Goal: Task Accomplishment & Management: Manage account settings

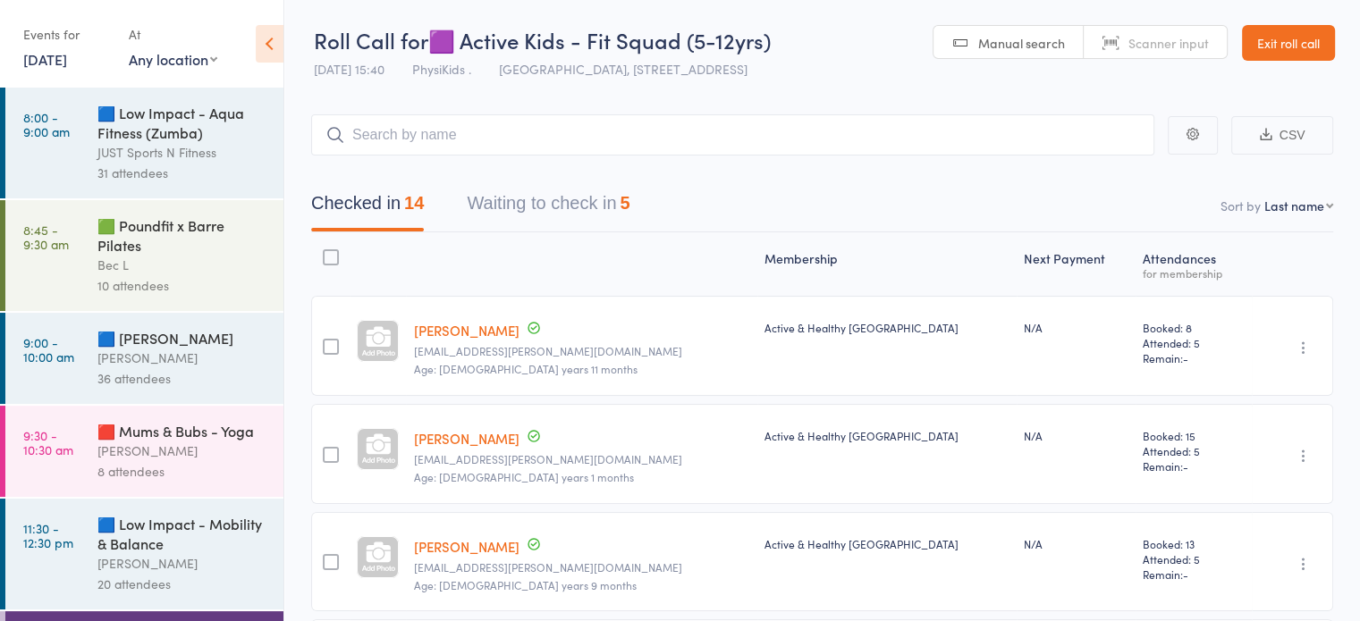
click at [1298, 49] on link "Exit roll call" at bounding box center [1288, 43] width 93 height 36
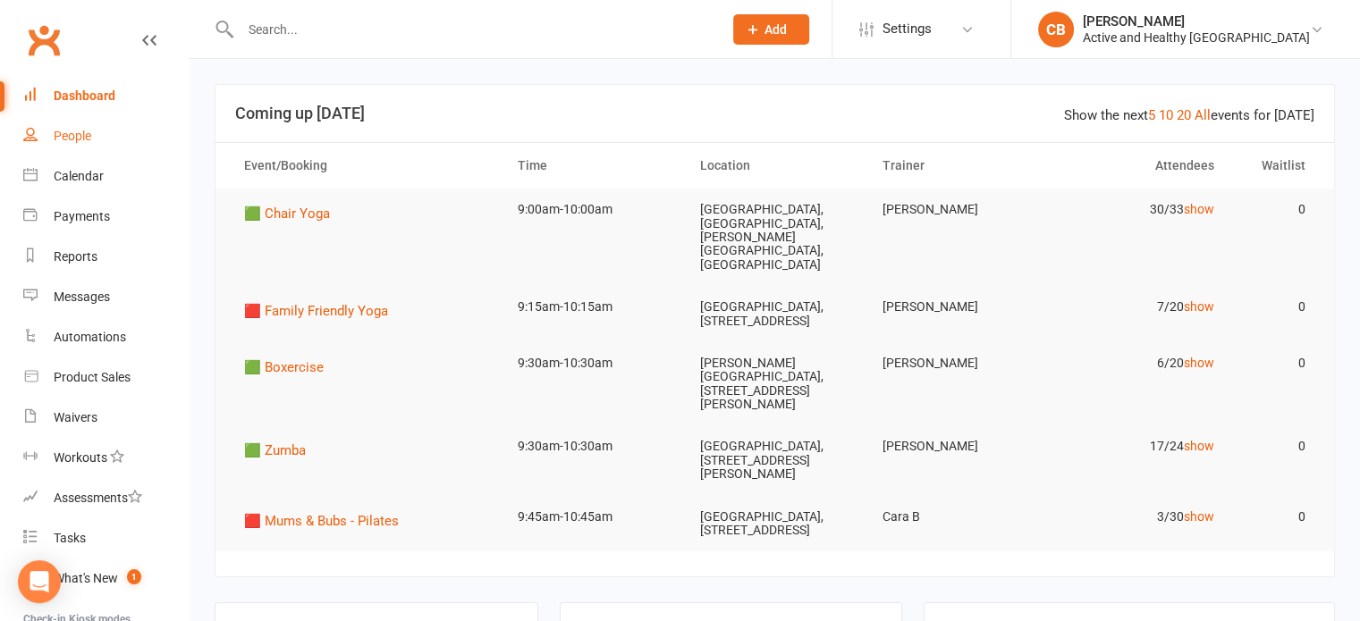
click at [67, 132] on div "People" at bounding box center [73, 136] width 38 height 14
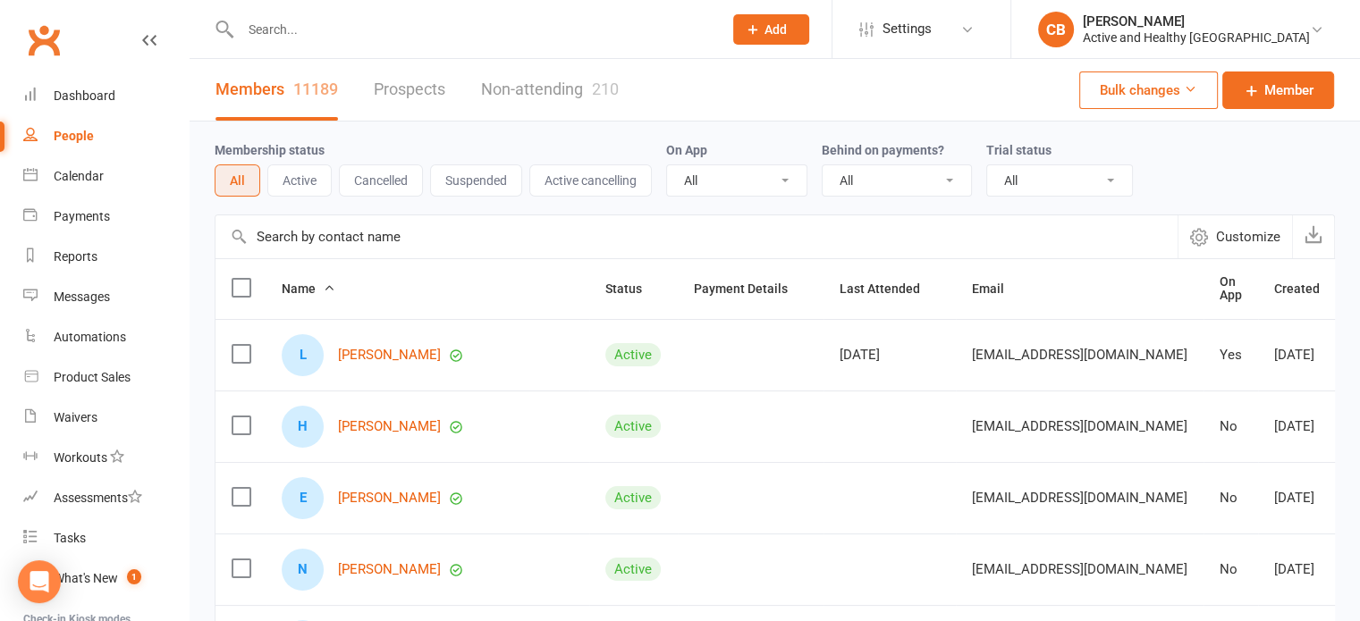
click at [372, 246] on input "text" at bounding box center [696, 236] width 962 height 43
paste input "Luisa Avila"
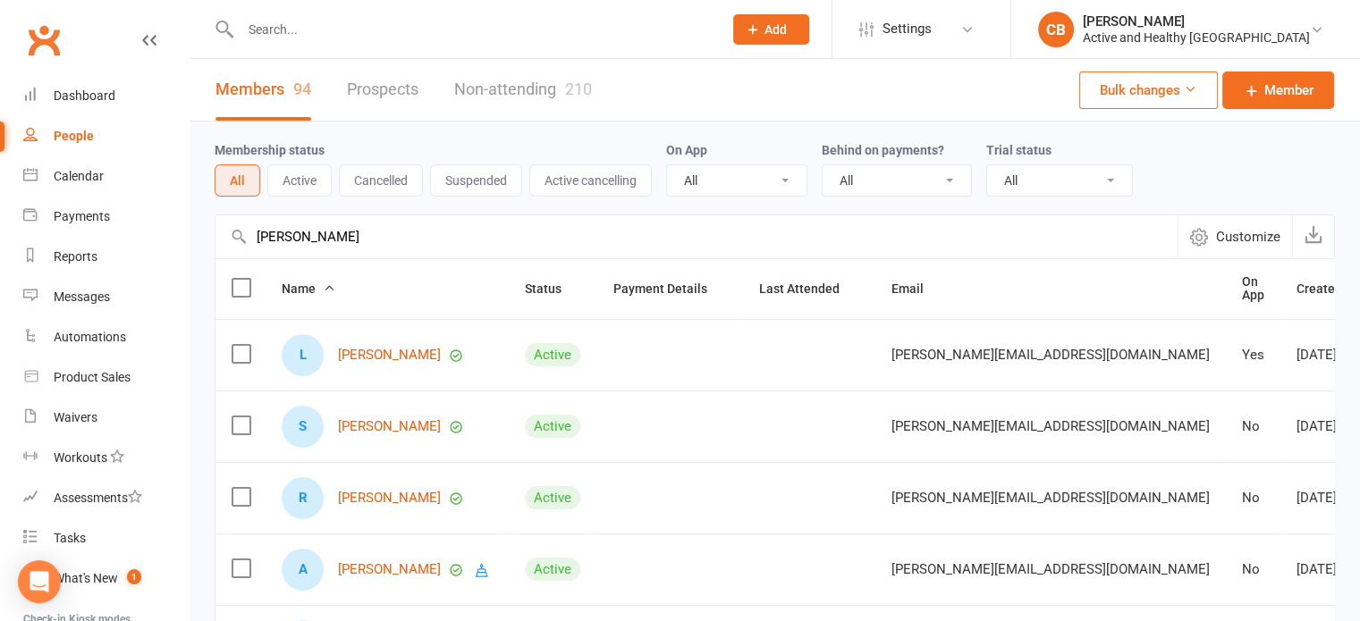
type input "Luisa Avila"
click at [598, 103] on div "Members 94 Prospects Non-attending 210" at bounding box center [404, 90] width 428 height 62
click at [572, 99] on link "Non-attending 210" at bounding box center [523, 90] width 138 height 62
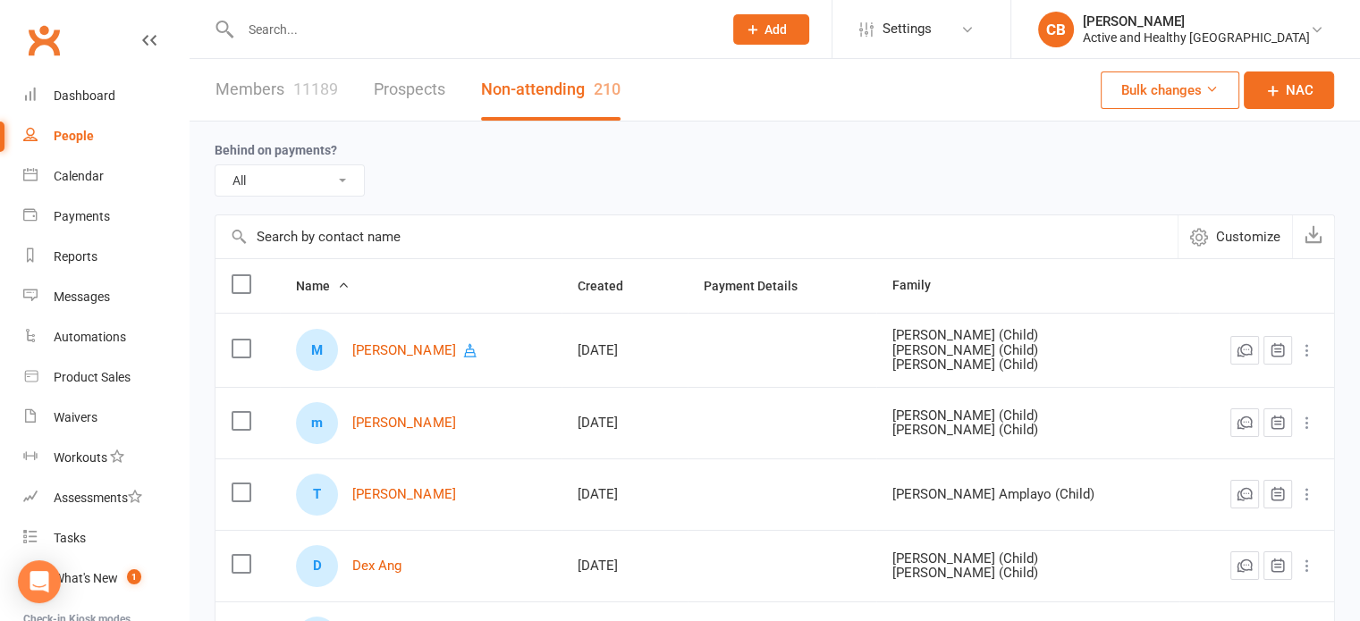
click at [363, 242] on input "text" at bounding box center [696, 236] width 962 height 43
paste input "Luisa Avila"
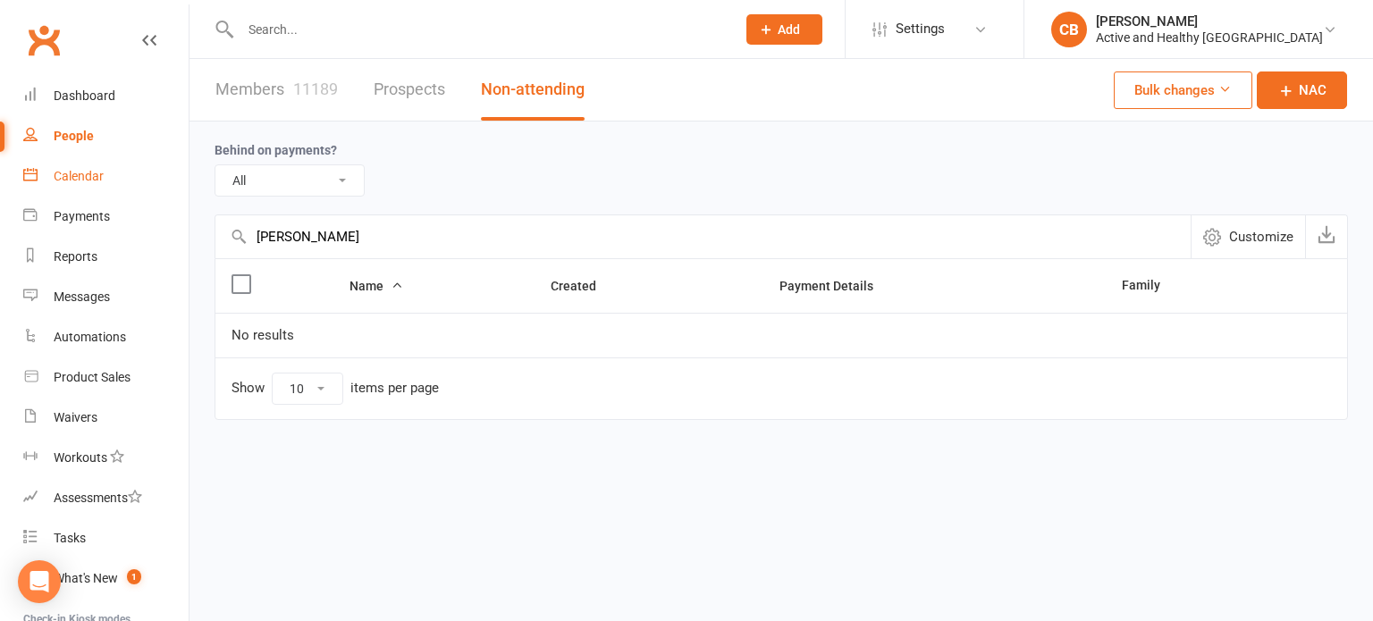
drag, startPoint x: 365, startPoint y: 230, endPoint x: 125, endPoint y: 181, distance: 244.6
click at [125, 181] on ui-view "Prospect Member Non-attending contact Class / event Appointment Task Membership…" at bounding box center [686, 246] width 1373 height 485
paste input "[PERSON_NAME]"
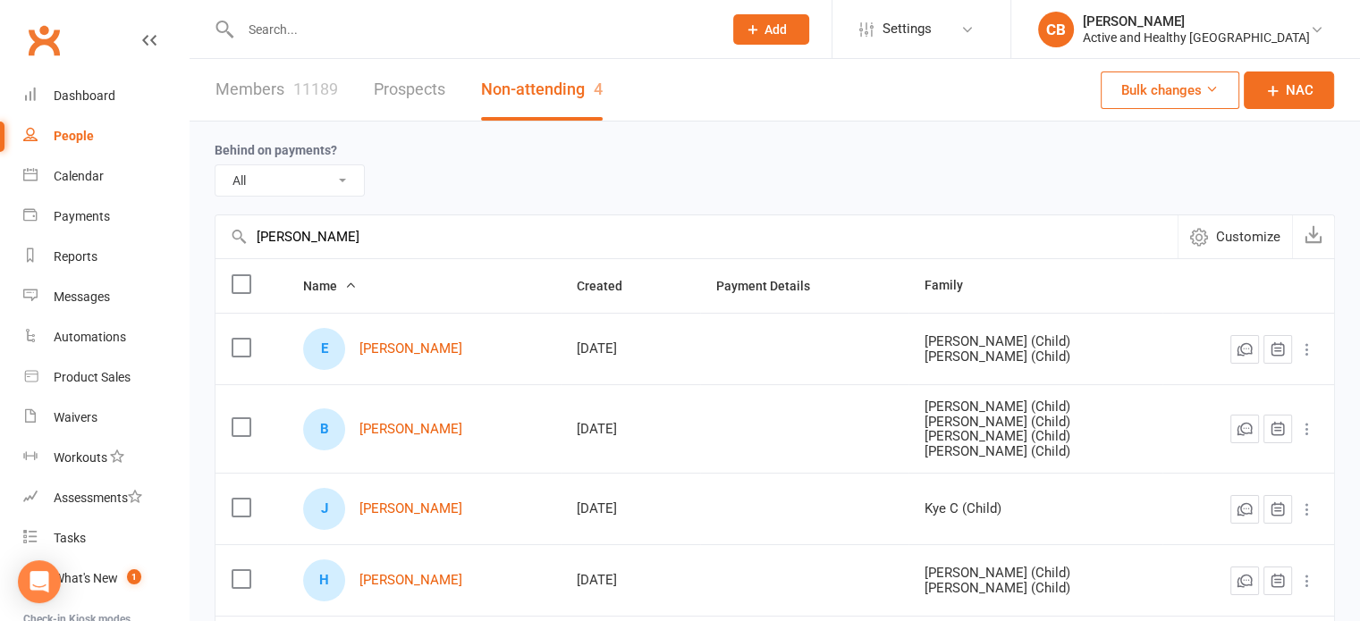
type input "[PERSON_NAME]"
click at [286, 87] on link "Members 11189" at bounding box center [276, 90] width 122 height 62
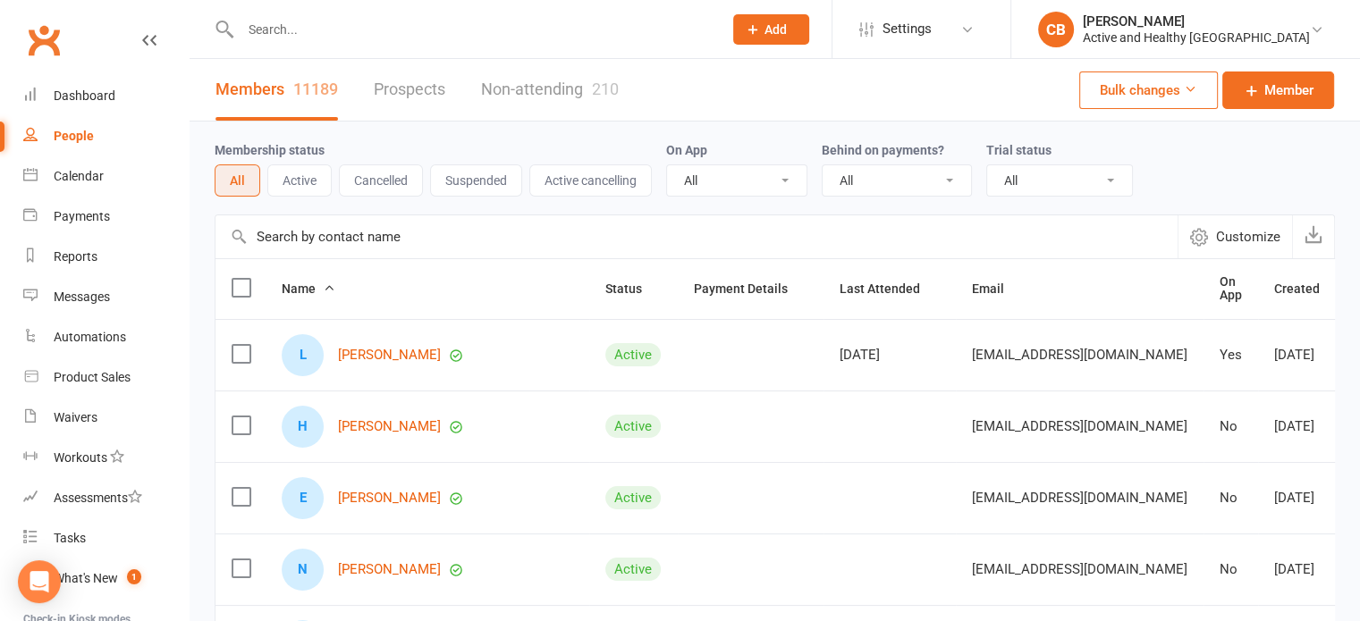
click at [426, 243] on input "text" at bounding box center [696, 236] width 962 height 43
paste input "[PERSON_NAME]"
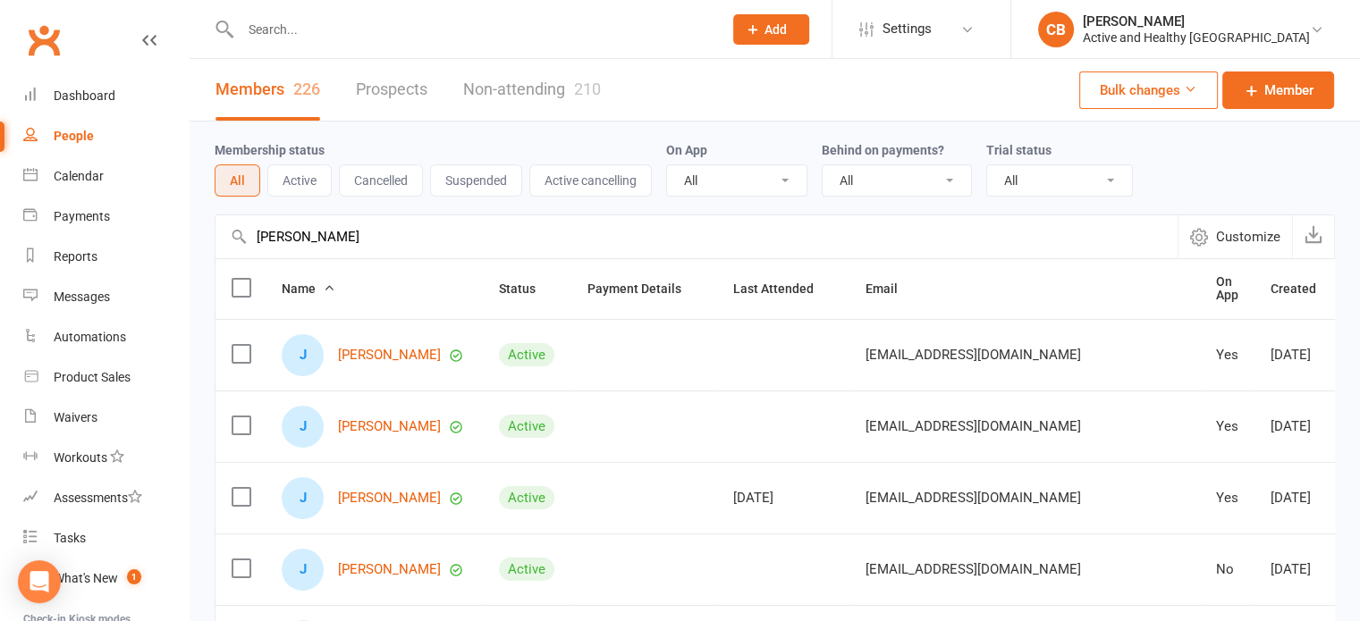
type input "[PERSON_NAME]"
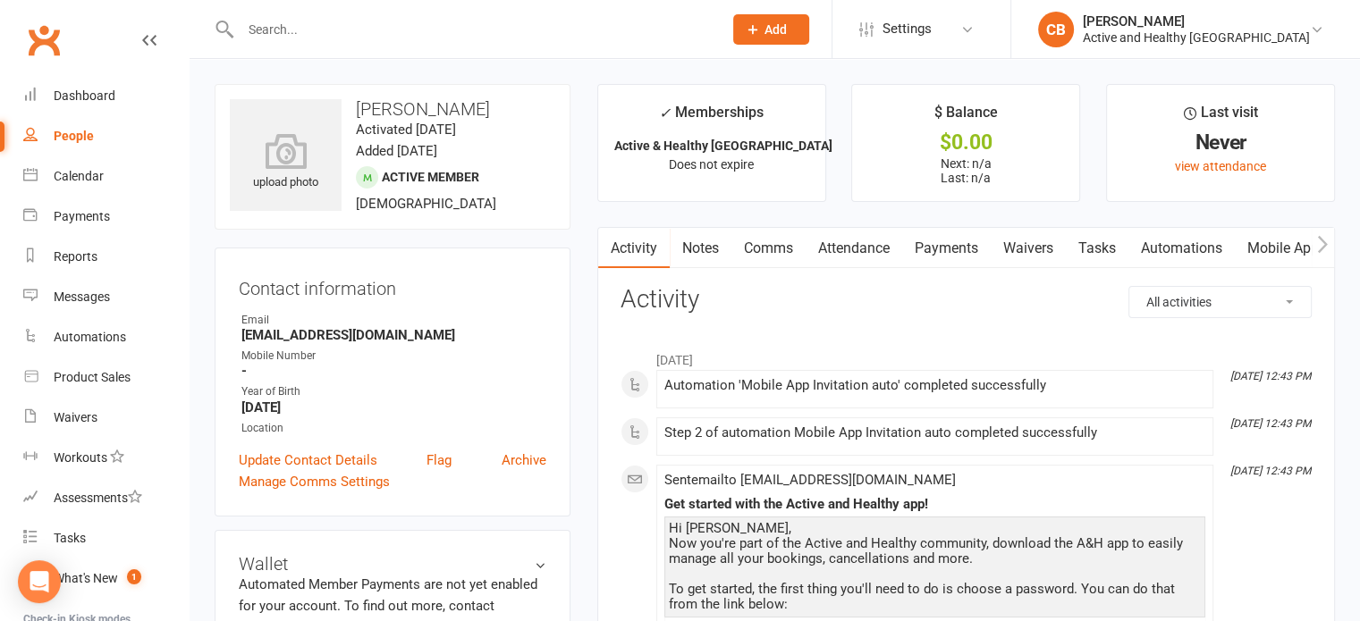
scroll to position [89, 0]
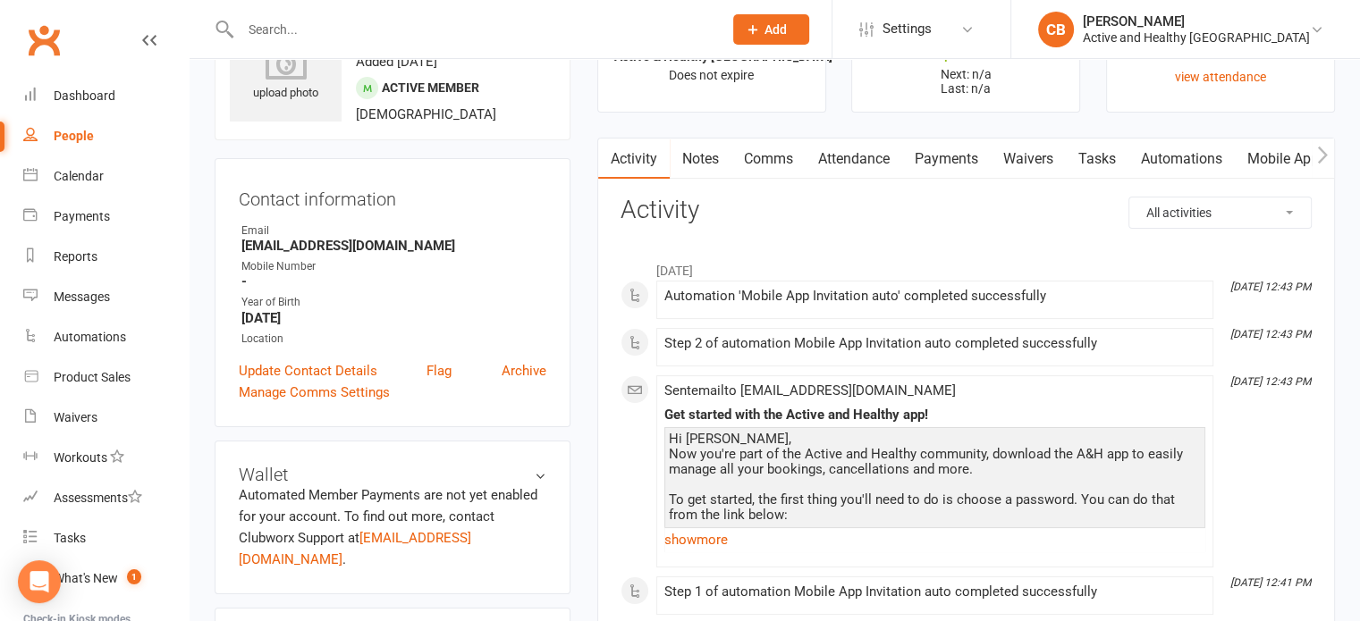
click at [871, 157] on link "Attendance" at bounding box center [853, 159] width 97 height 41
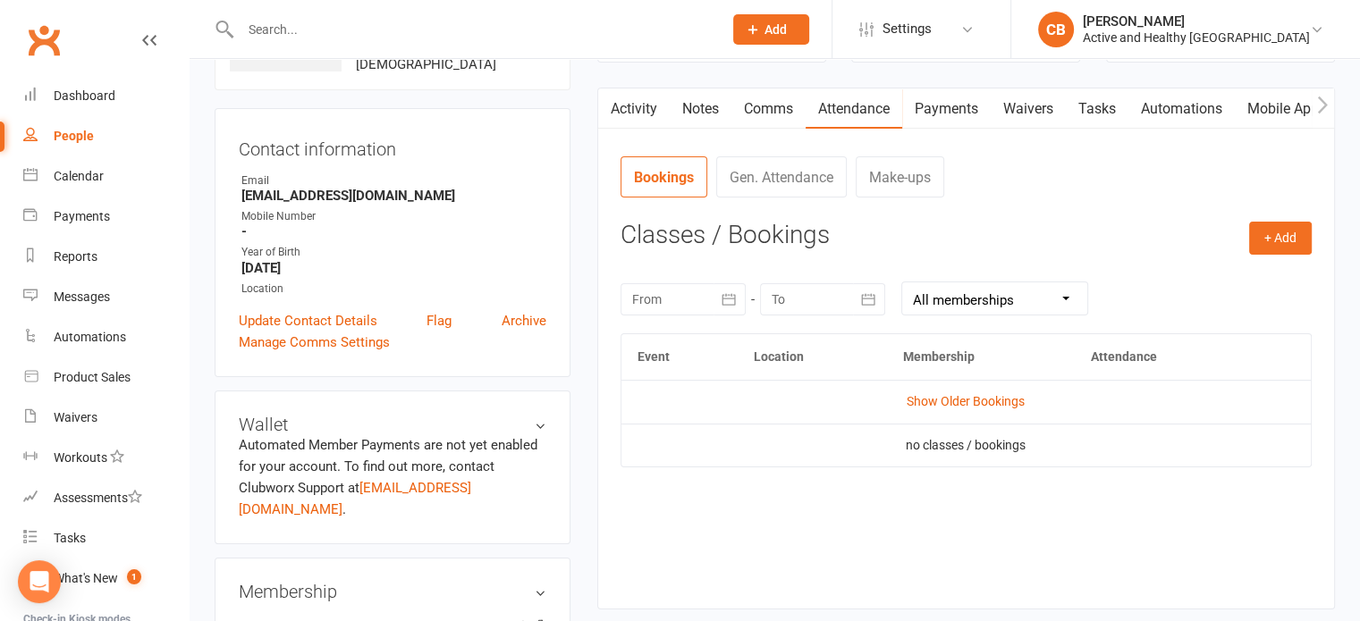
scroll to position [179, 0]
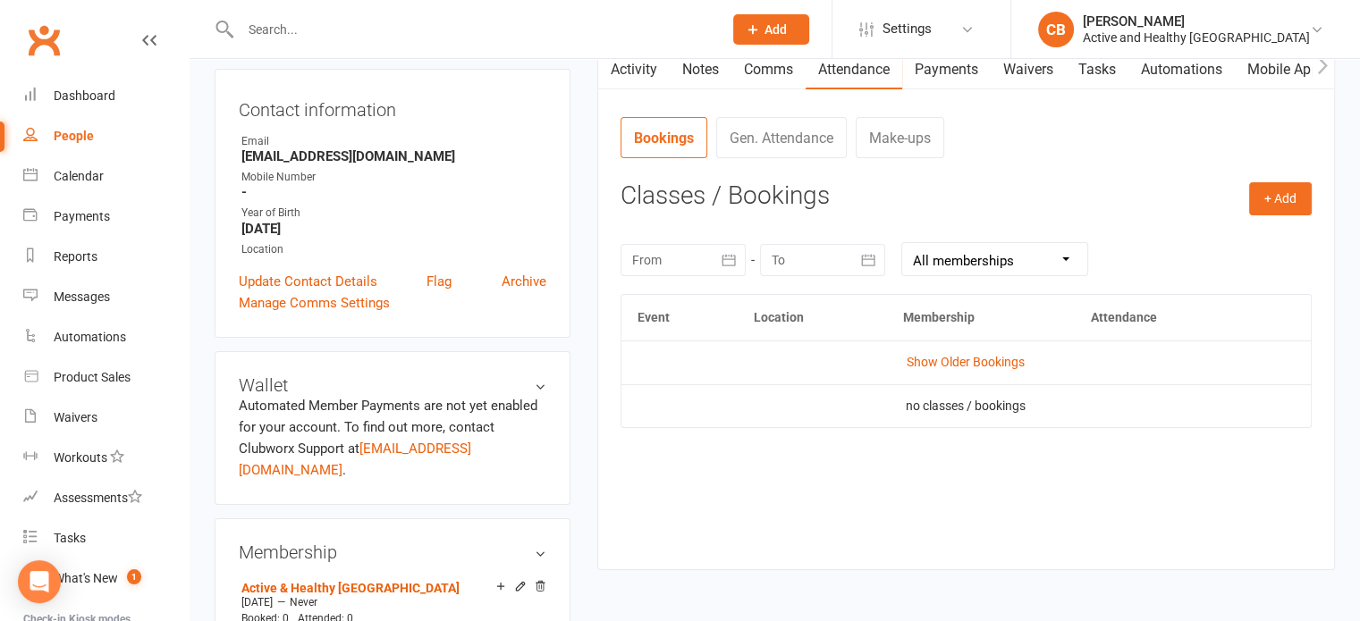
click at [1269, 71] on link "Mobile App" at bounding box center [1283, 69] width 97 height 41
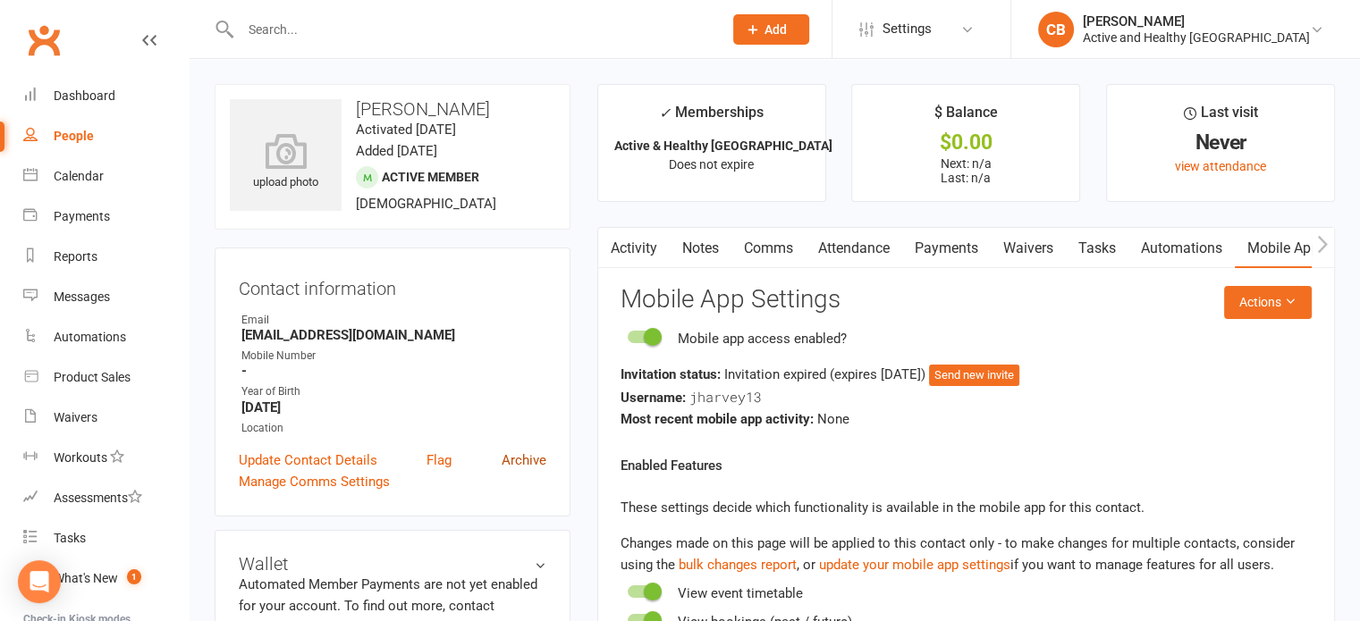
click at [516, 468] on link "Archive" at bounding box center [524, 460] width 45 height 21
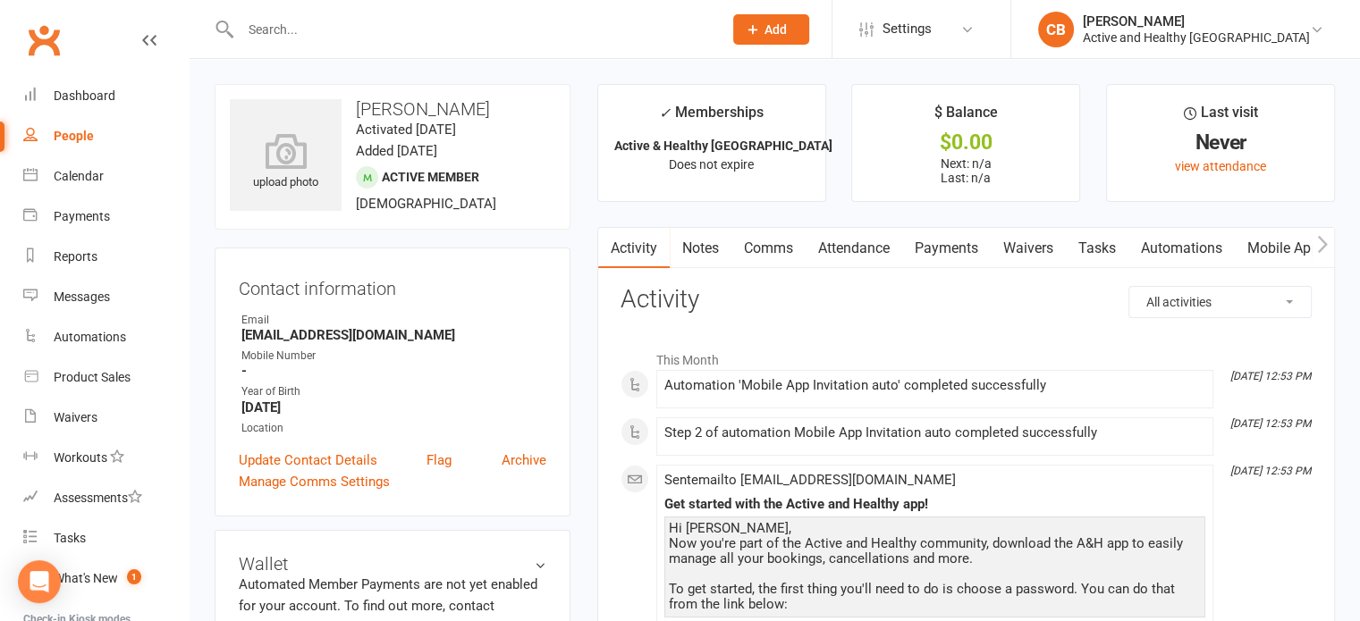
click at [849, 240] on link "Attendance" at bounding box center [853, 248] width 97 height 41
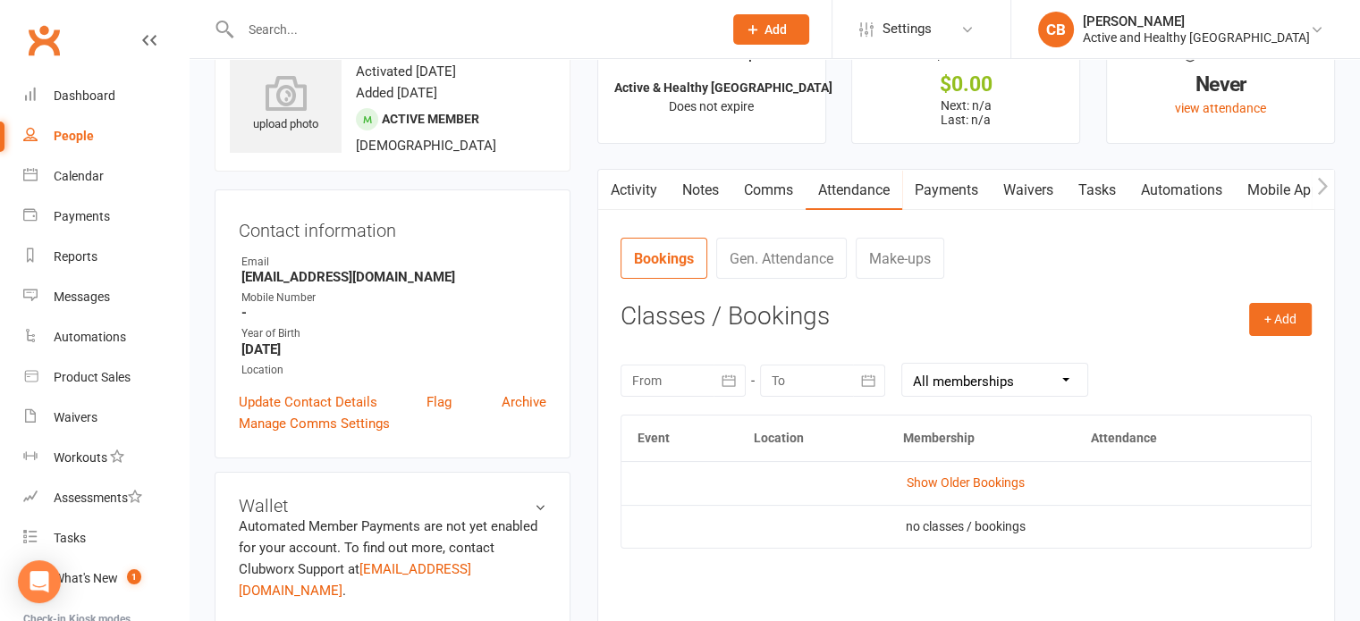
scroll to position [89, 0]
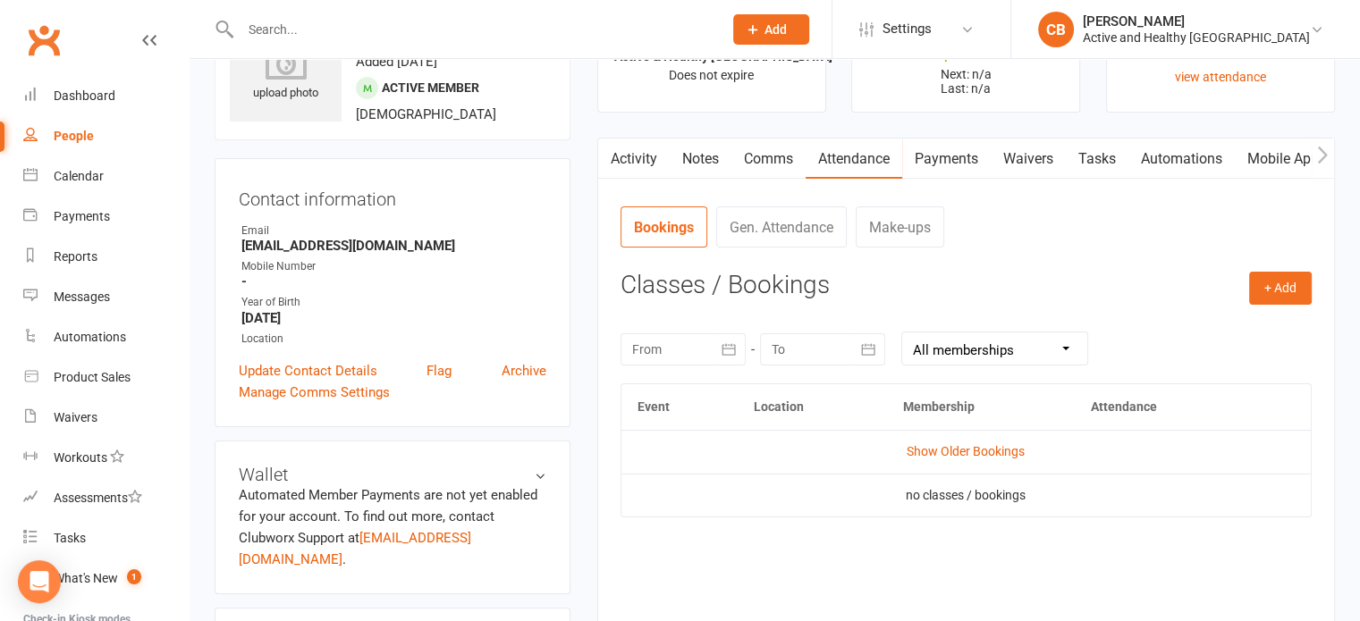
click at [1302, 149] on link "Mobile App" at bounding box center [1283, 159] width 97 height 41
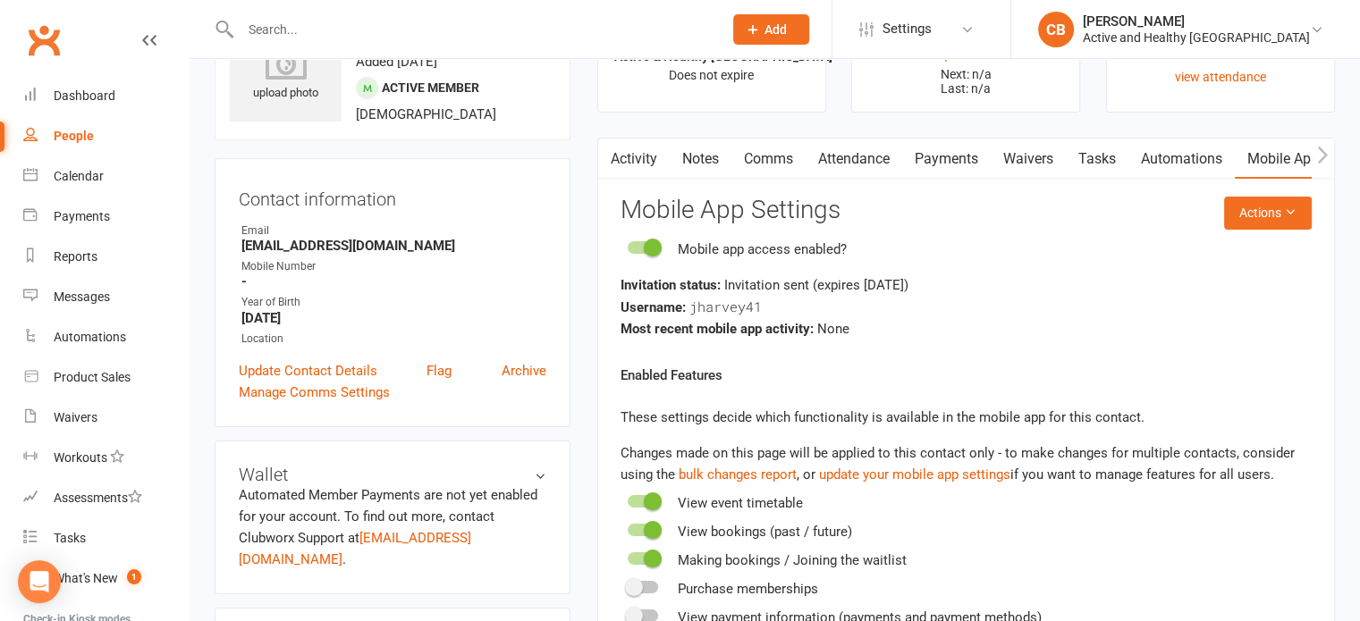
click at [628, 161] on link "Activity" at bounding box center [634, 159] width 72 height 41
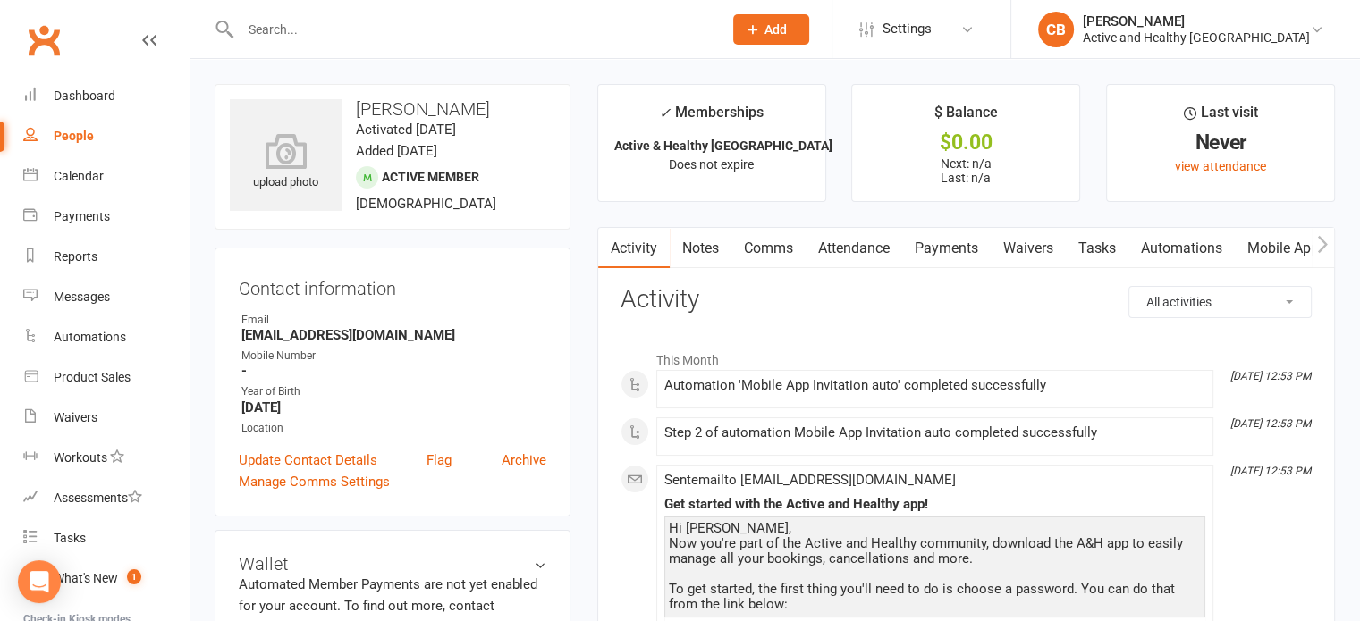
click at [1283, 249] on link "Mobile App" at bounding box center [1283, 248] width 97 height 41
